Goal: Transaction & Acquisition: Purchase product/service

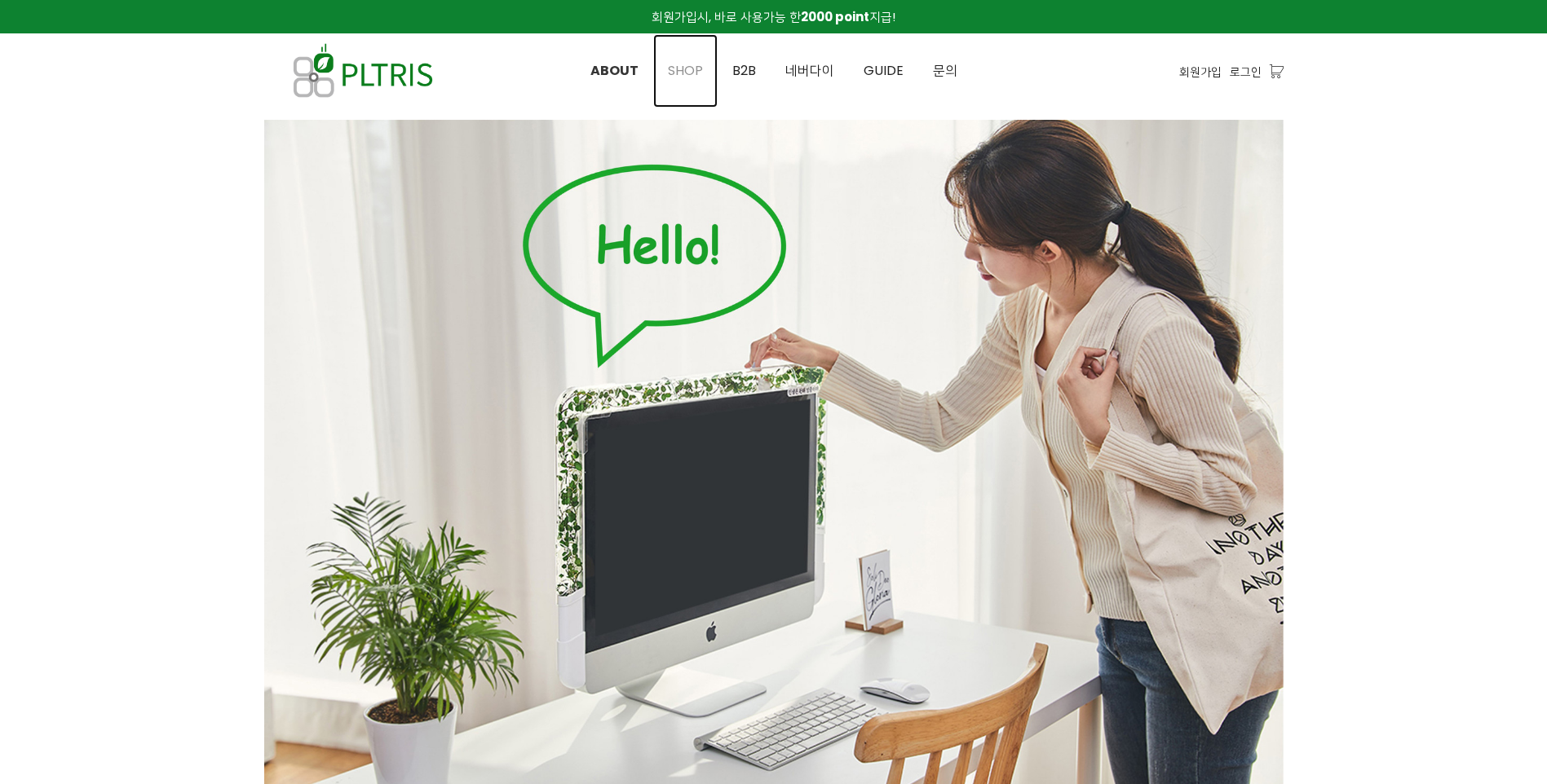
click at [688, 68] on span "SHOP" at bounding box center [685, 70] width 35 height 19
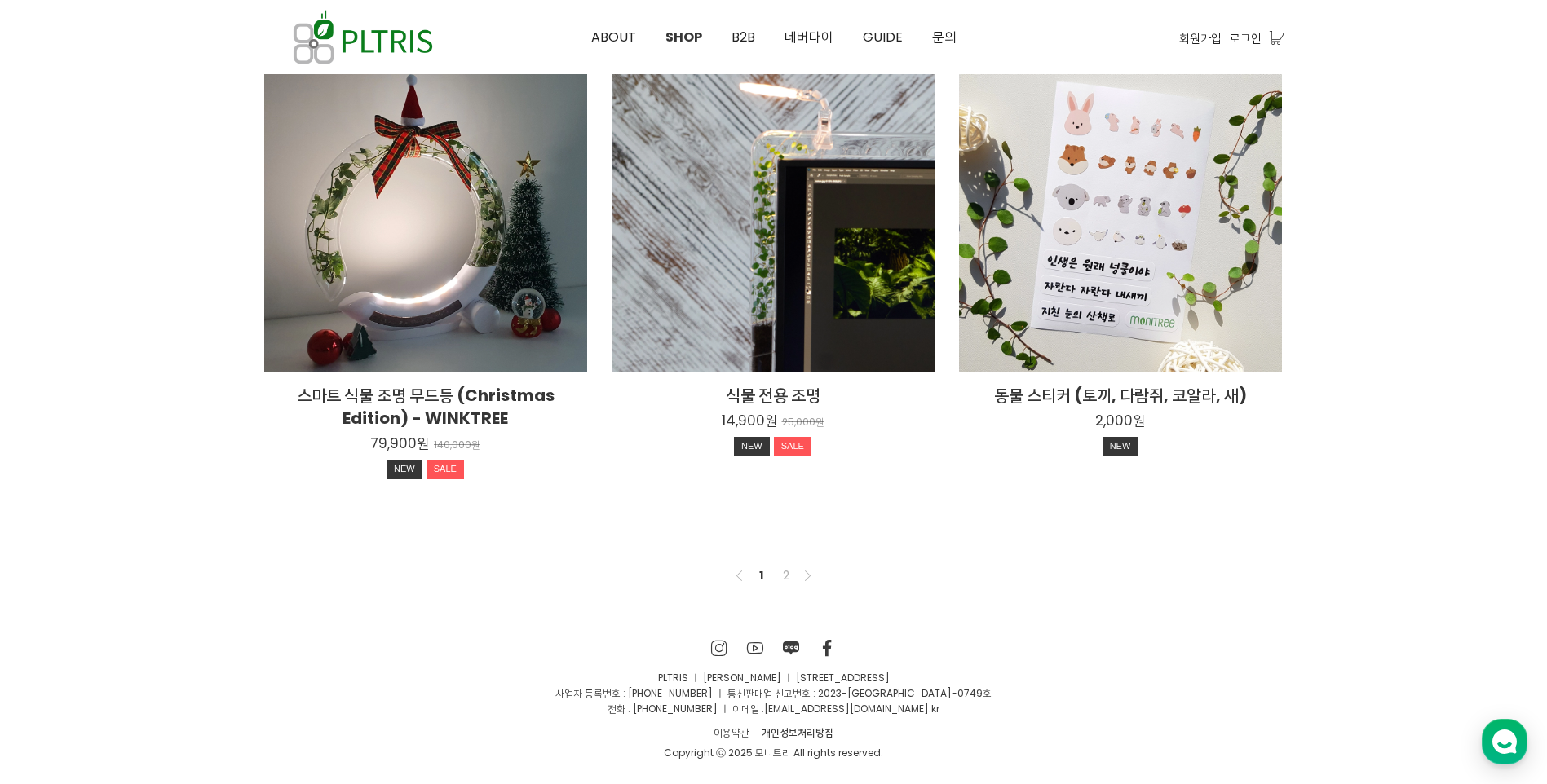
scroll to position [1184, 0]
click at [789, 575] on link "2" at bounding box center [786, 574] width 20 height 20
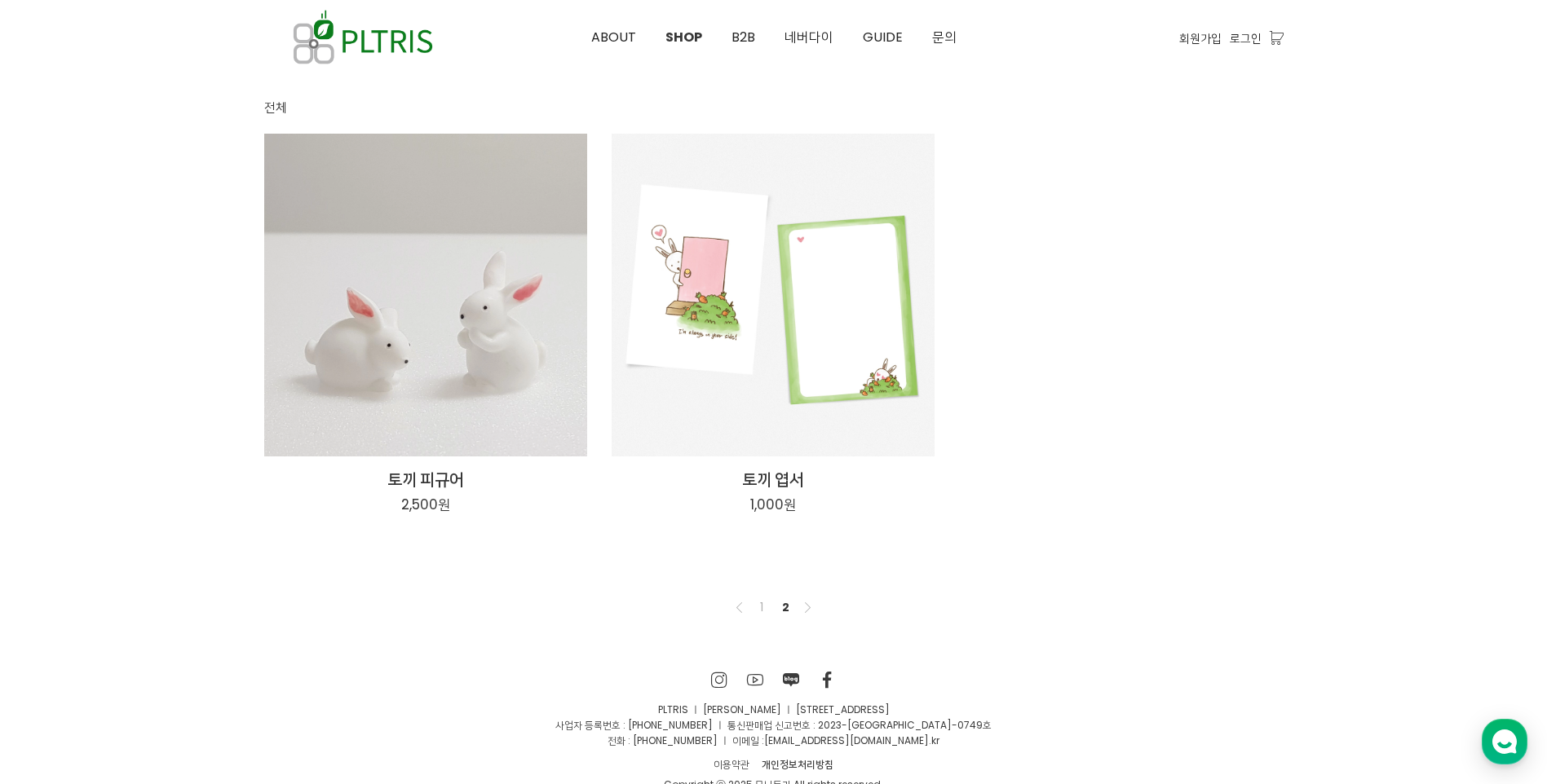
scroll to position [163, 0]
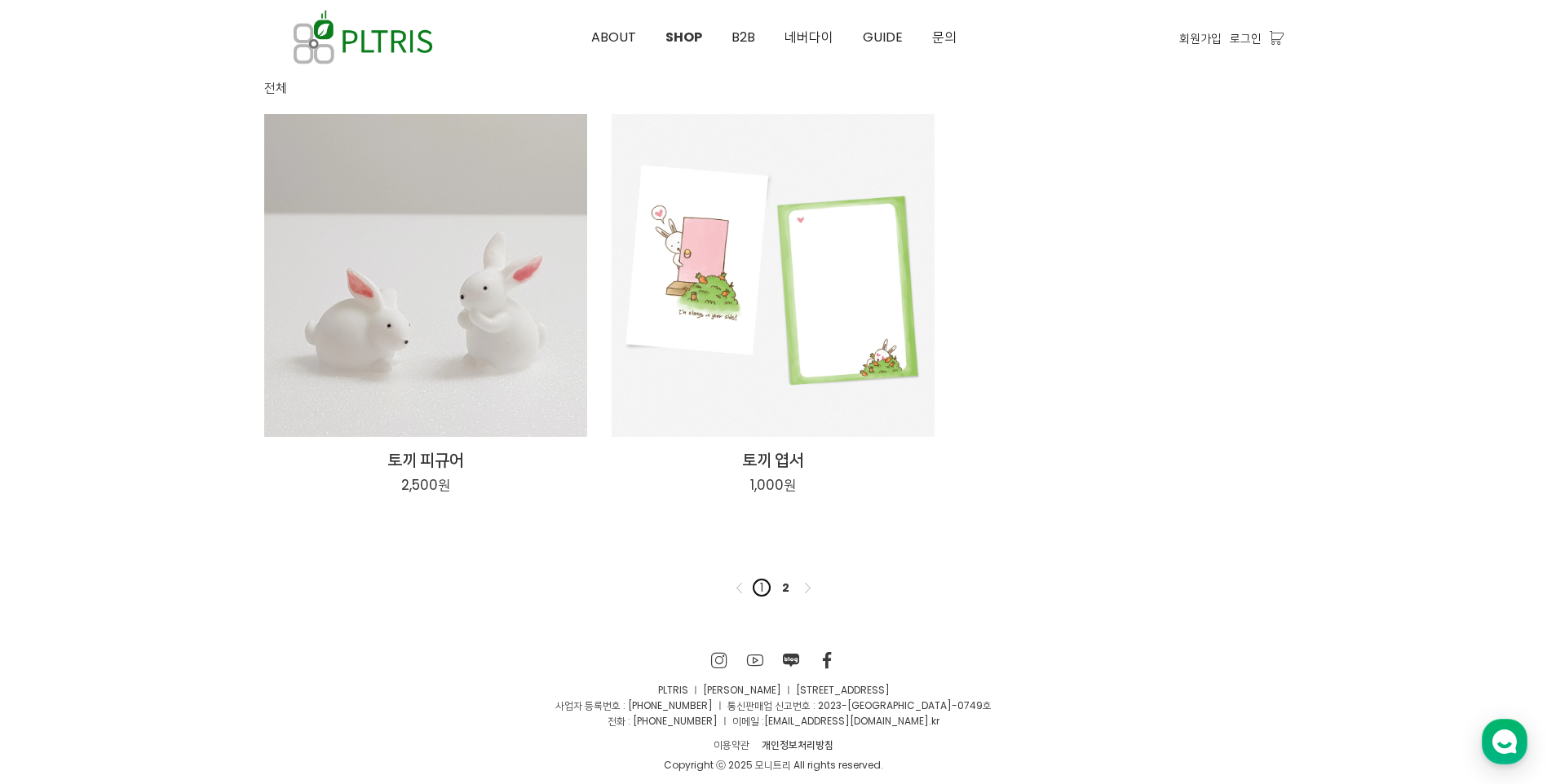
click at [764, 587] on link "1" at bounding box center [762, 588] width 20 height 20
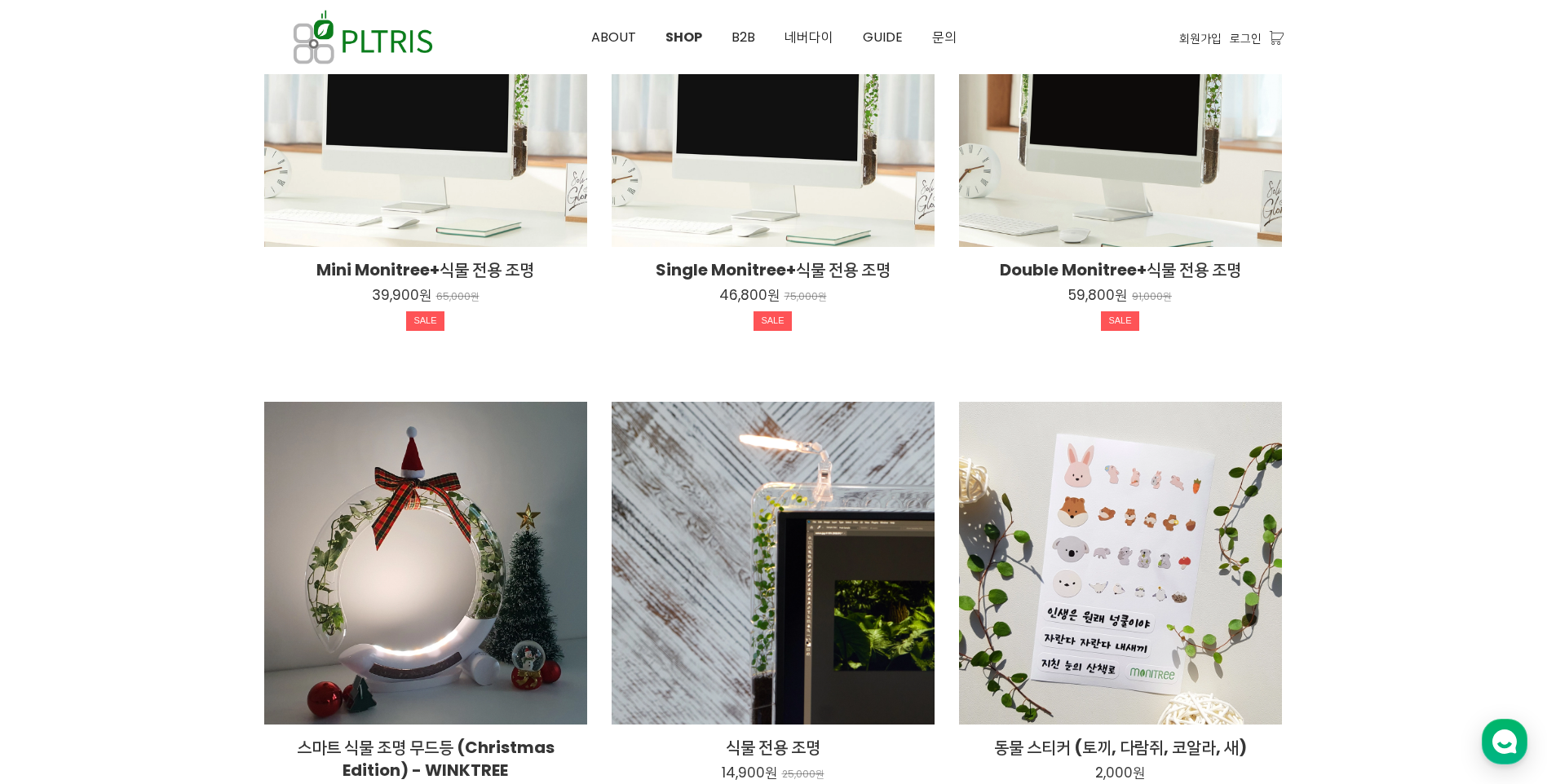
scroll to position [1184, 0]
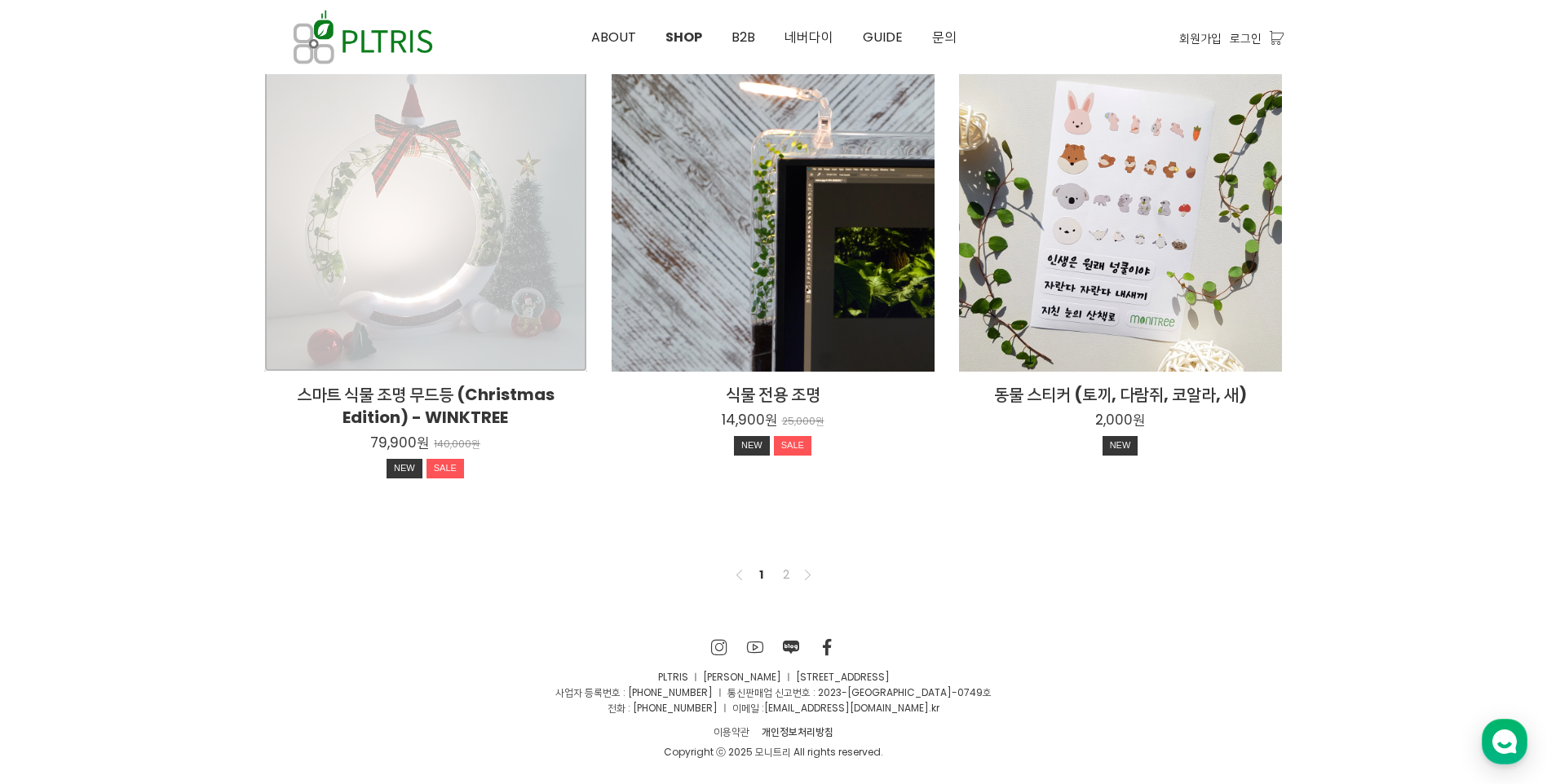
click at [412, 291] on div "스마트 식물 조명 무드등 (Christmas Edition) - WINKTREE 79,900원 140,000원 NEW SALE" at bounding box center [426, 210] width 323 height 323
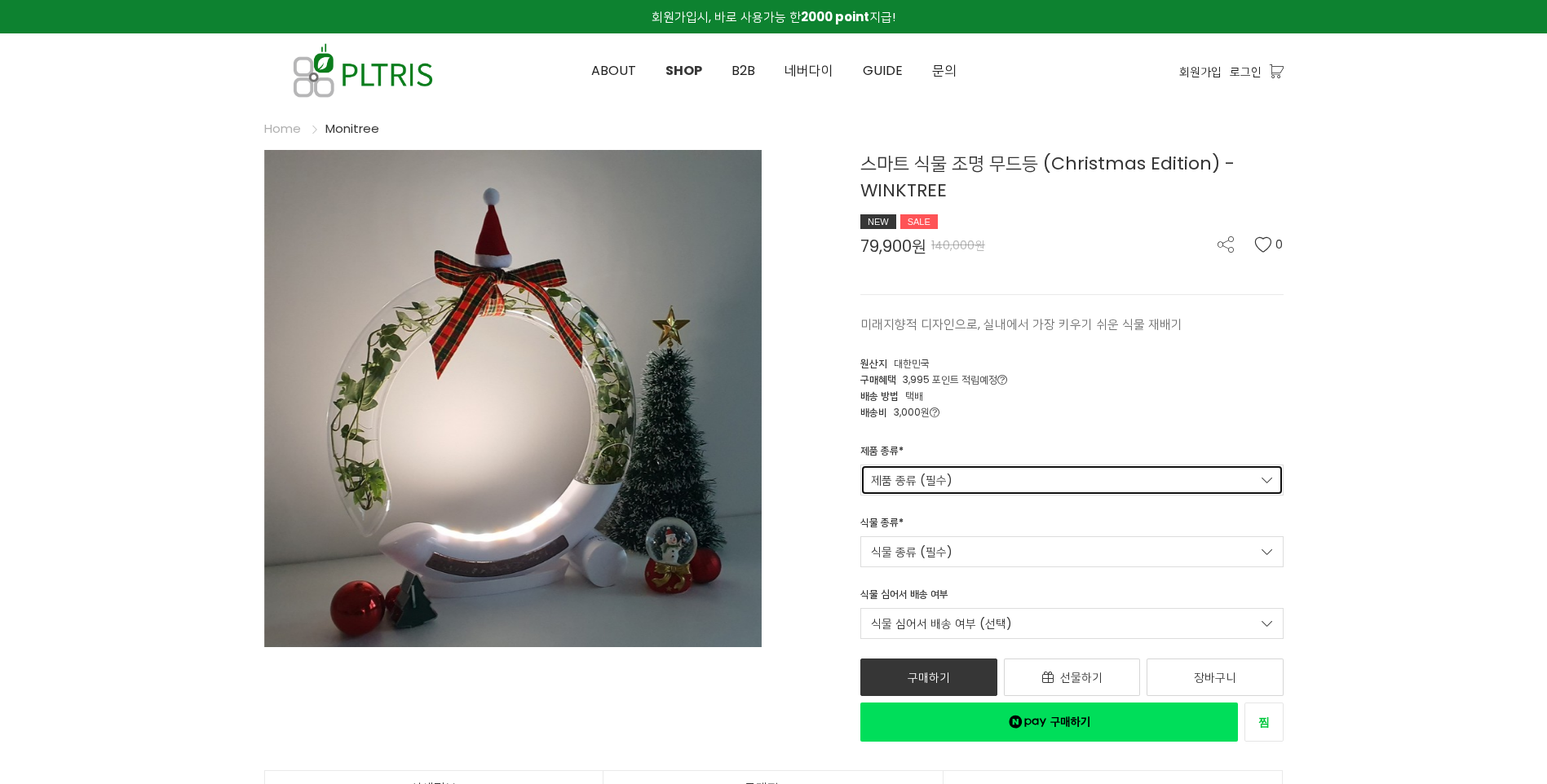
click at [972, 483] on link "제품 종류 (필수)" at bounding box center [1072, 480] width 423 height 31
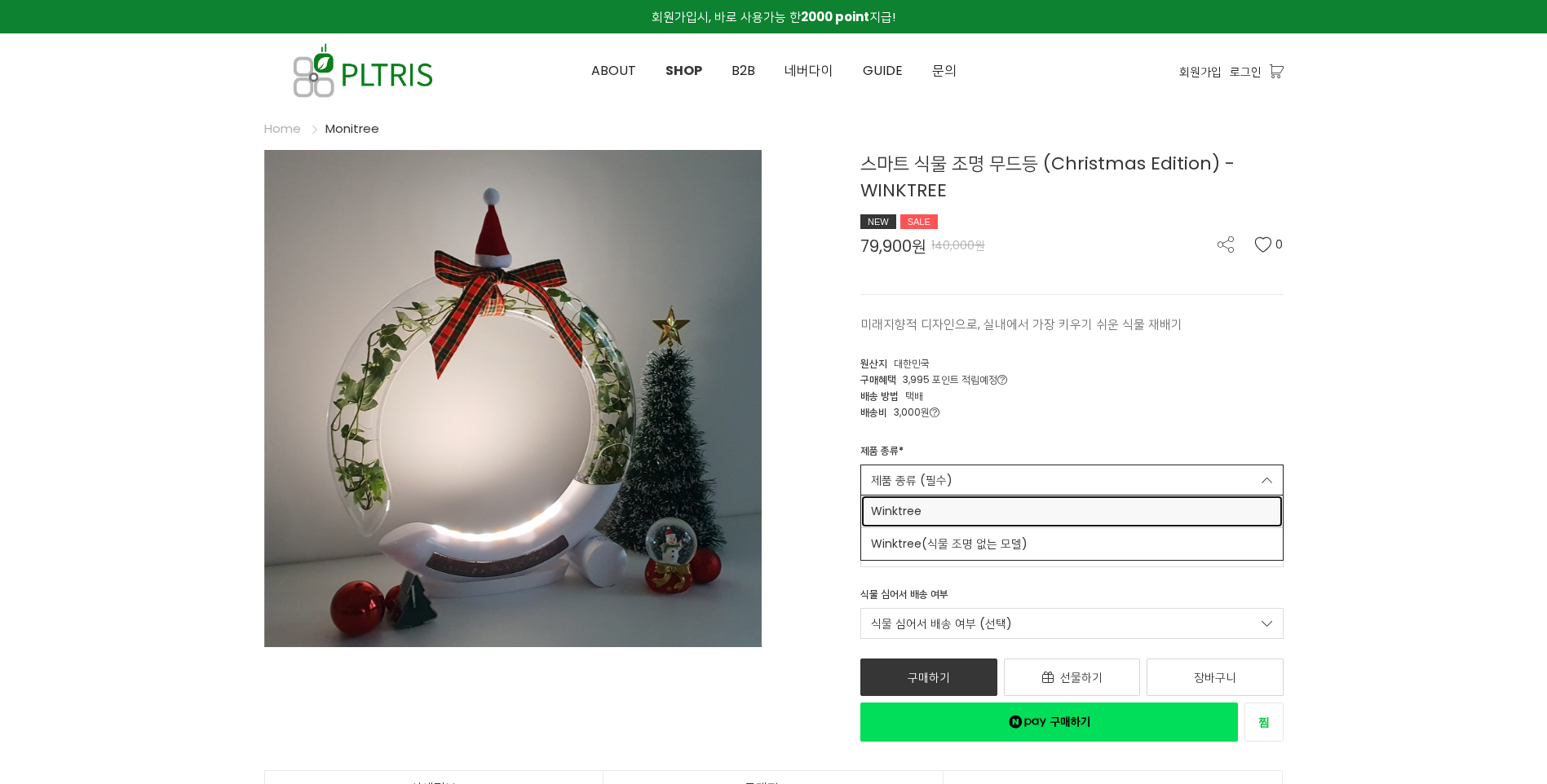
click at [965, 516] on span "Winktree" at bounding box center [1072, 512] width 402 height 17
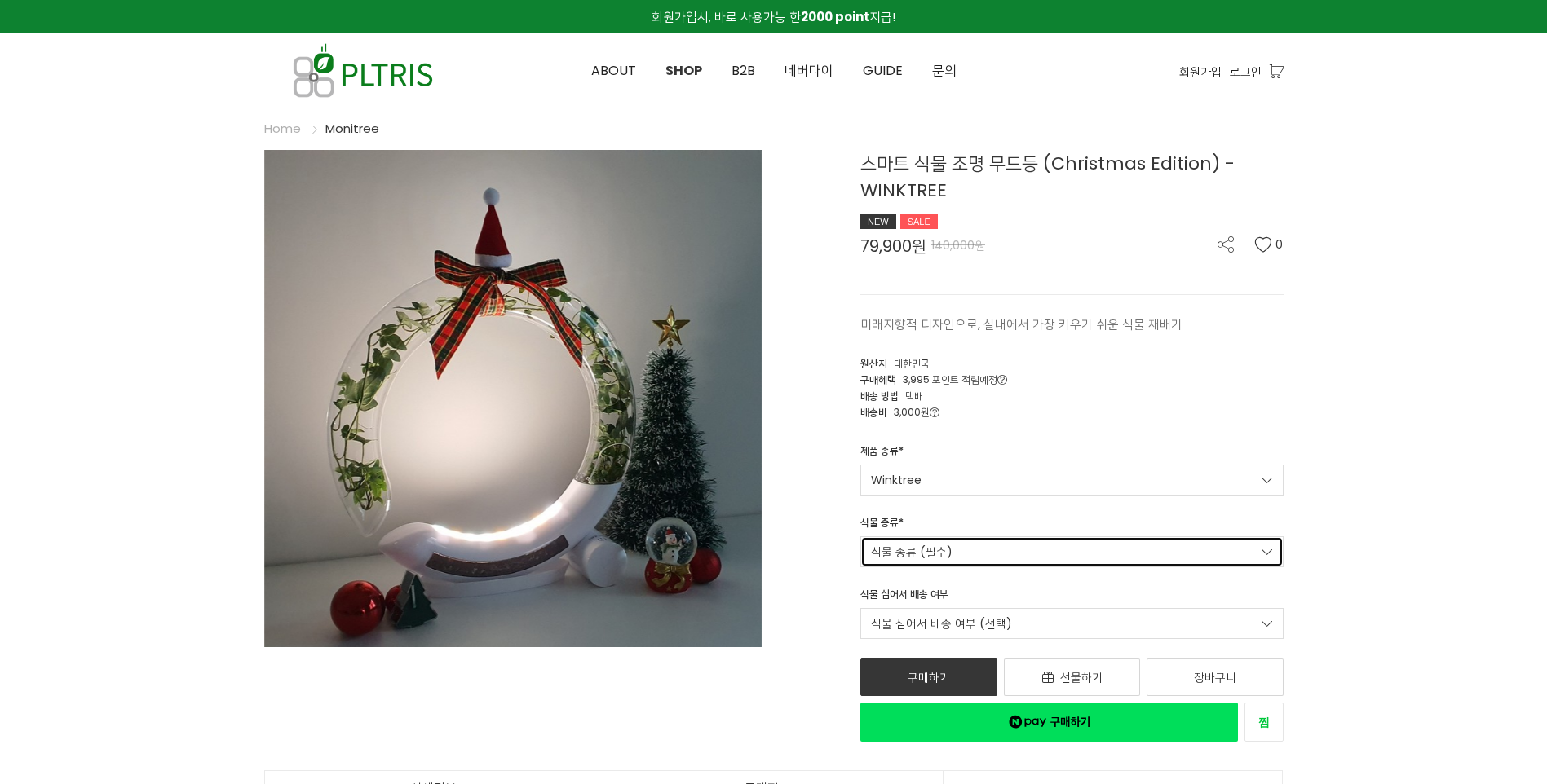
click at [955, 545] on link "식물 종류 (필수)" at bounding box center [1072, 552] width 423 height 31
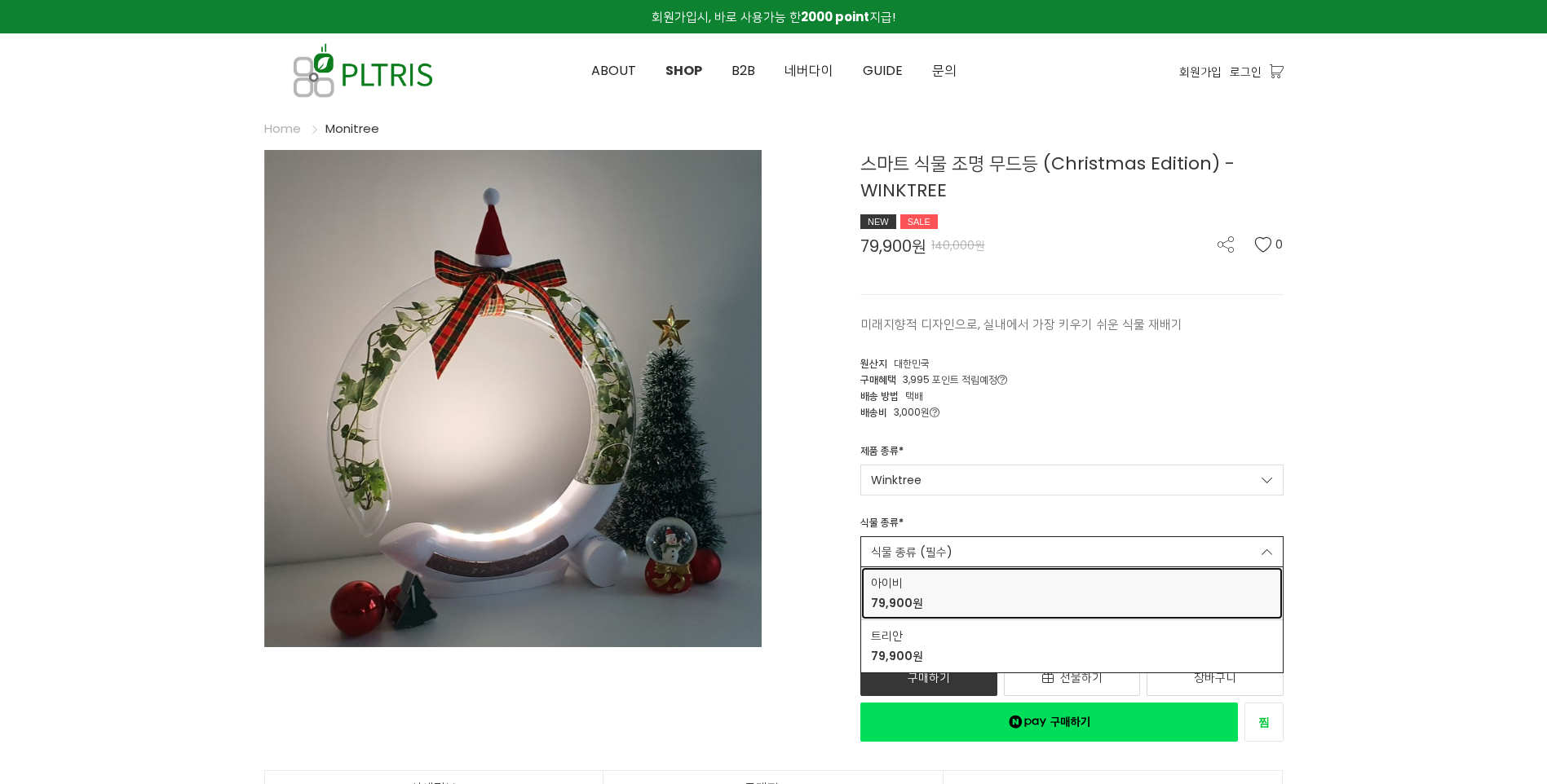
click at [951, 599] on div "아이비 79,900원" at bounding box center [1072, 593] width 402 height 38
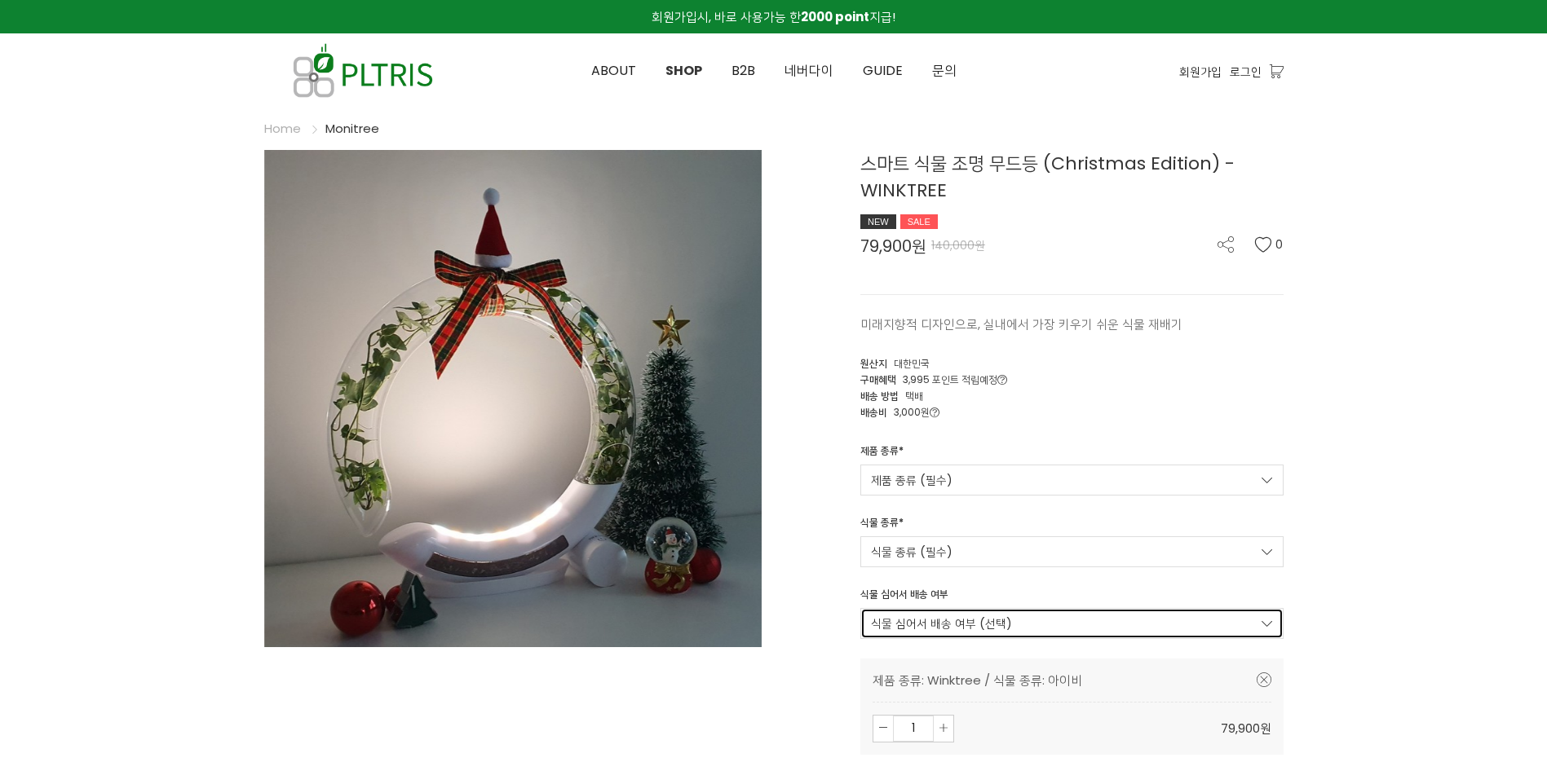
click at [955, 619] on link "식물 심어서 배송 여부 (선택)" at bounding box center [1072, 623] width 423 height 31
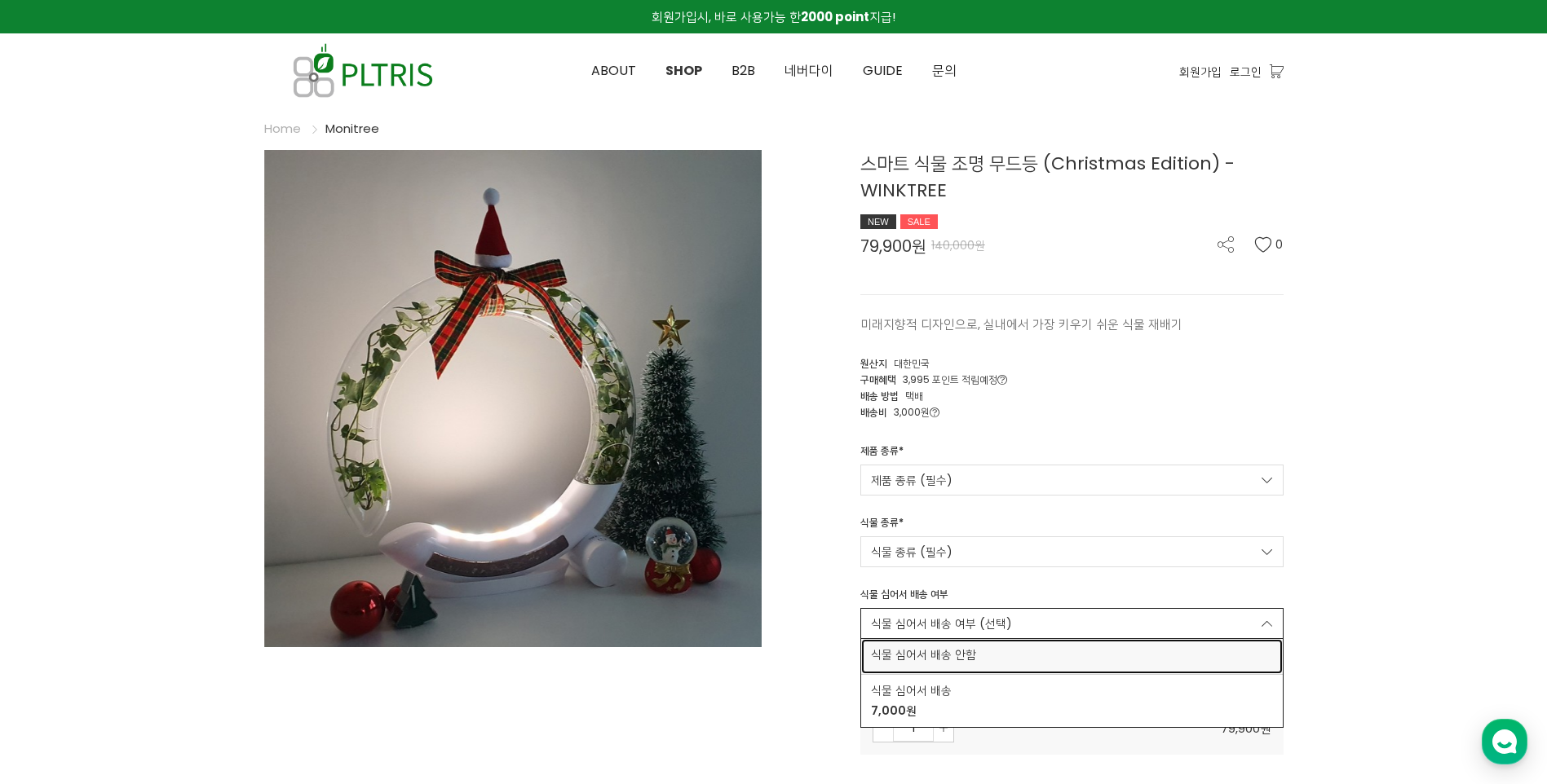
click at [944, 661] on span "식물 심어서 배송 안함" at bounding box center [1072, 655] width 402 height 17
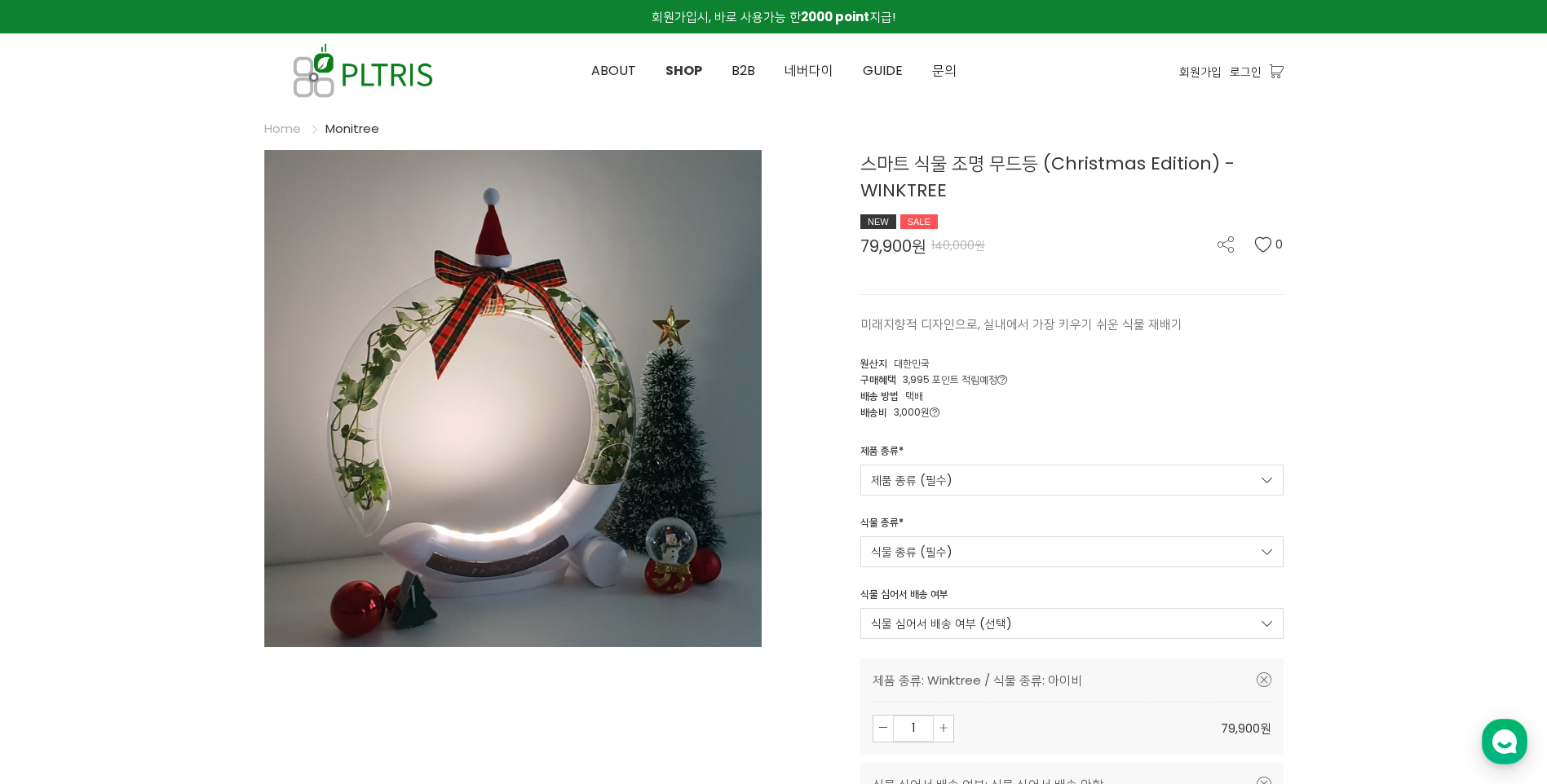
click at [805, 595] on div "스마트 식물 조명 무드등 (Christmas Edition) - WINKTREE NEW SALE 79,900원 140,000원 0 미래지향적 …" at bounding box center [1035, 584] width 498 height 869
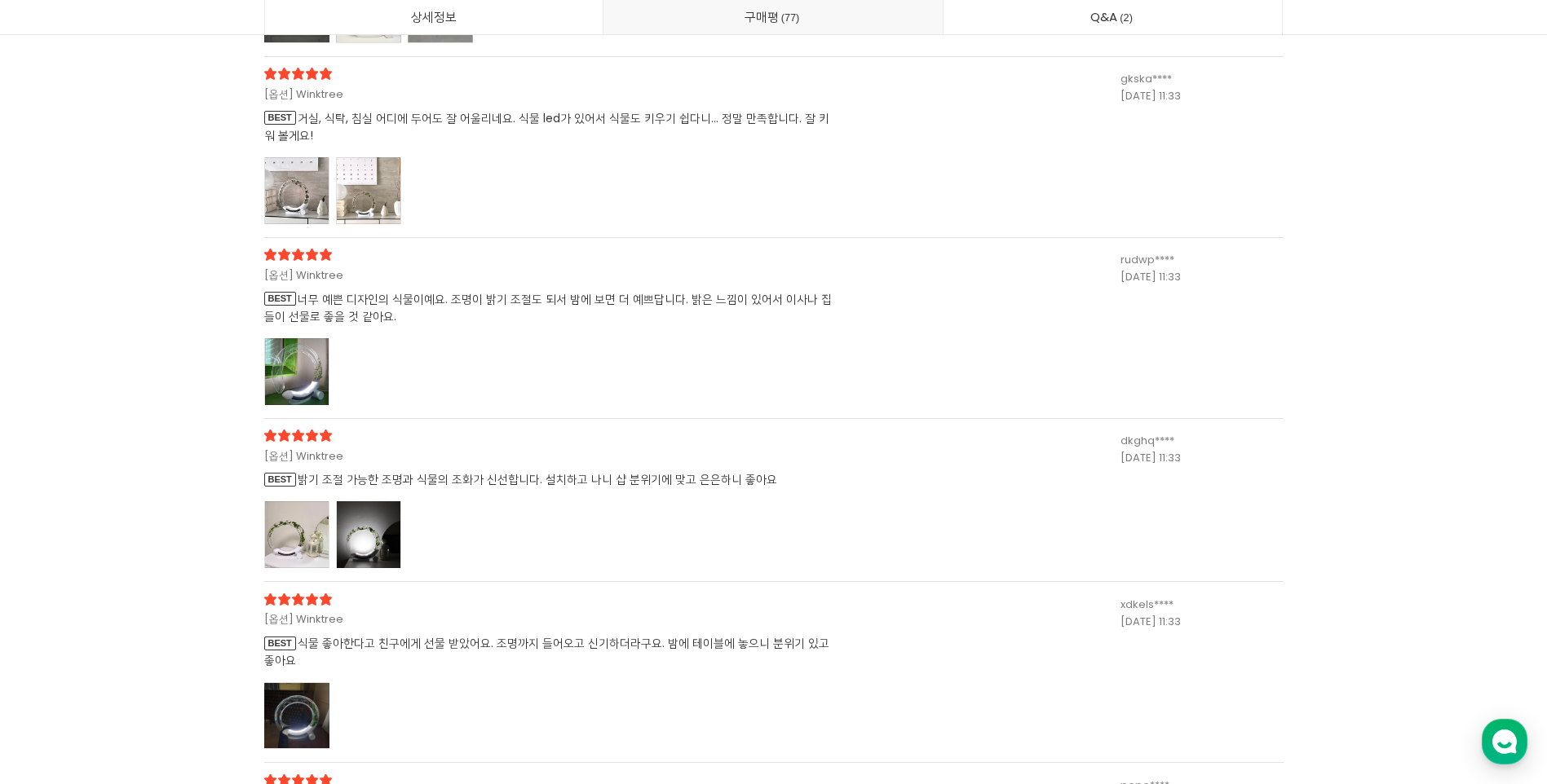
scroll to position [33315, 0]
